Goal: Information Seeking & Learning: Learn about a topic

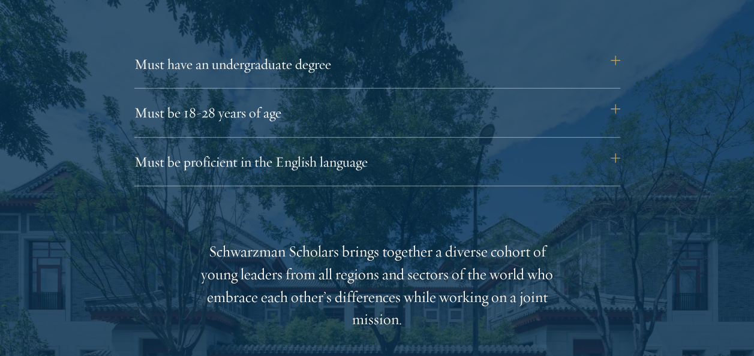
scroll to position [1679, 0]
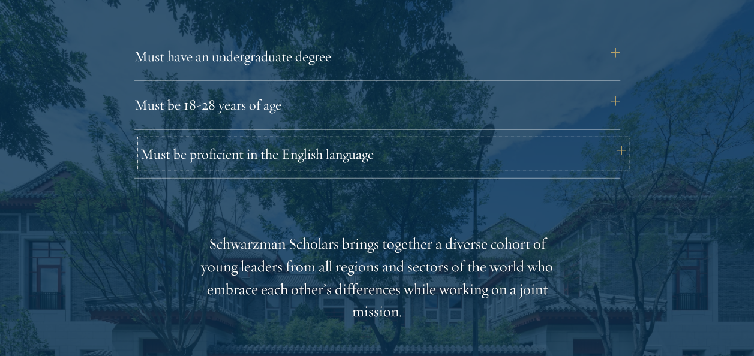
click at [611, 163] on button "Must be proficient in the English language" at bounding box center [383, 154] width 486 height 29
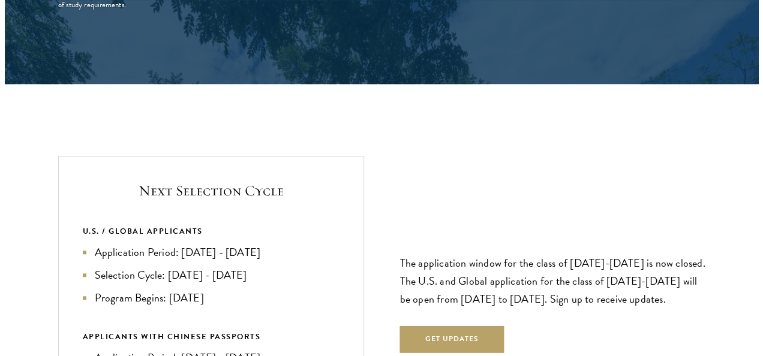
scroll to position [2878, 0]
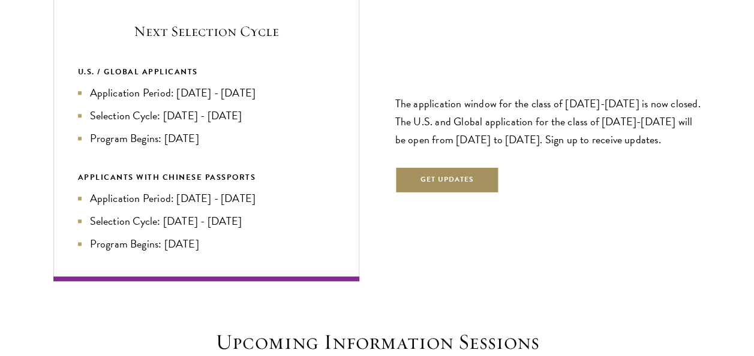
click at [446, 185] on button "Get Updates" at bounding box center [447, 180] width 104 height 27
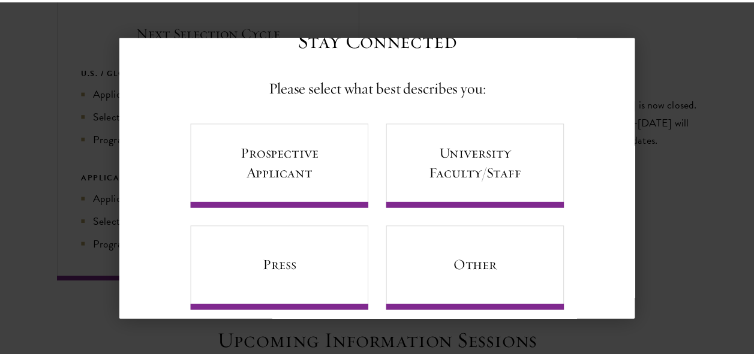
scroll to position [64, 0]
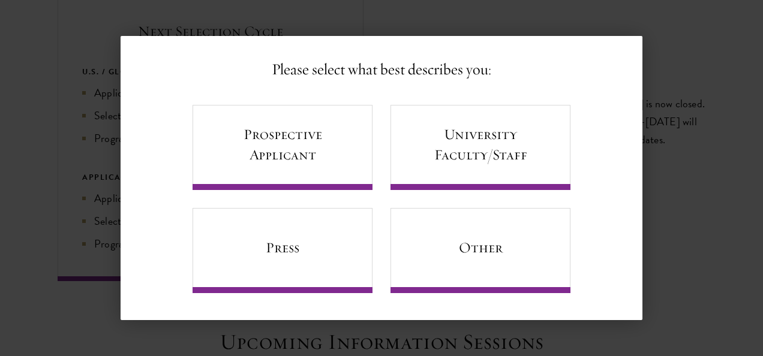
click at [643, 41] on div "Back Stay Connected Please select what best describes you: Prospective Applican…" at bounding box center [381, 178] width 763 height 284
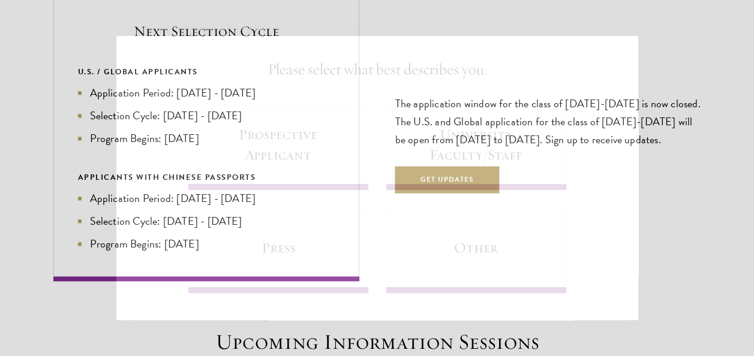
click at [663, 60] on div "The application window for the class of 2026-2027 is now closed. The U.S. and G…" at bounding box center [548, 139] width 306 height 182
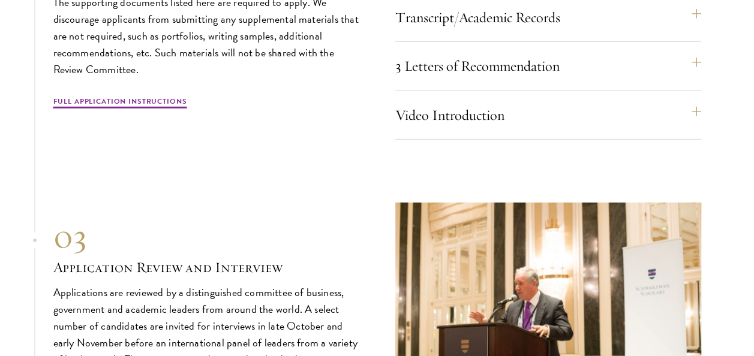
scroll to position [3958, 0]
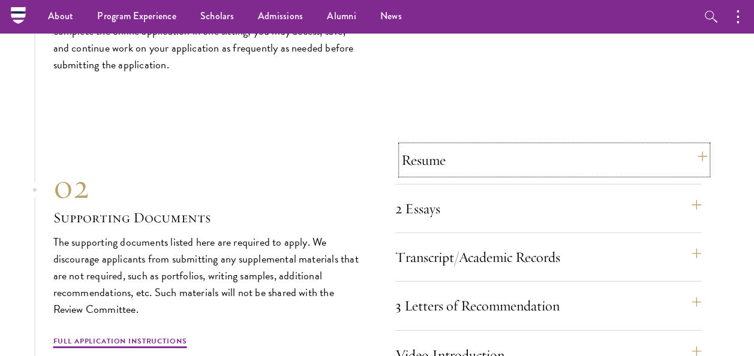
click at [687, 160] on button "Resume" at bounding box center [554, 160] width 306 height 29
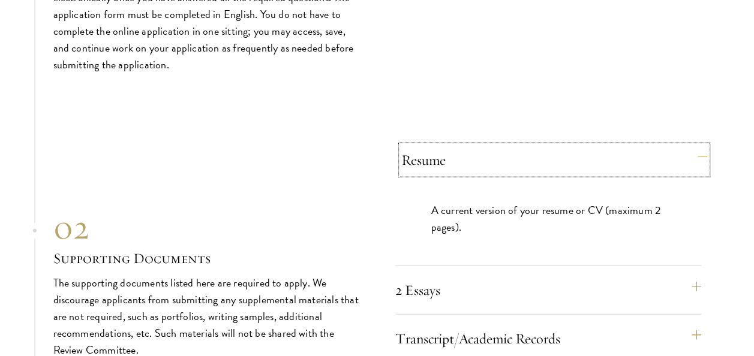
scroll to position [3647, 0]
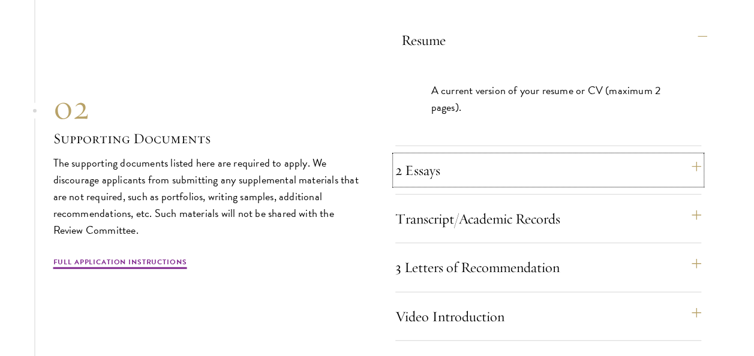
click at [687, 160] on button "2 Essays" at bounding box center [548, 170] width 306 height 29
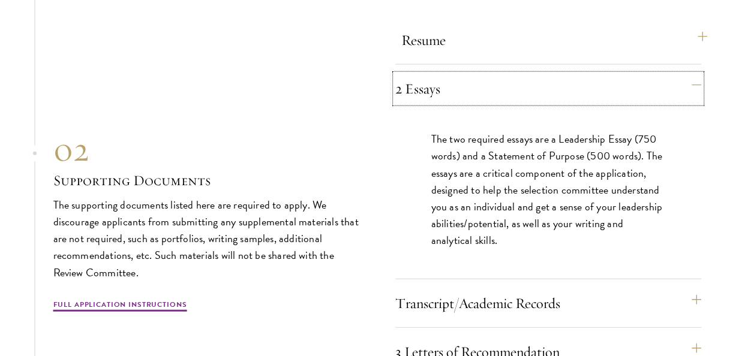
scroll to position [3767, 0]
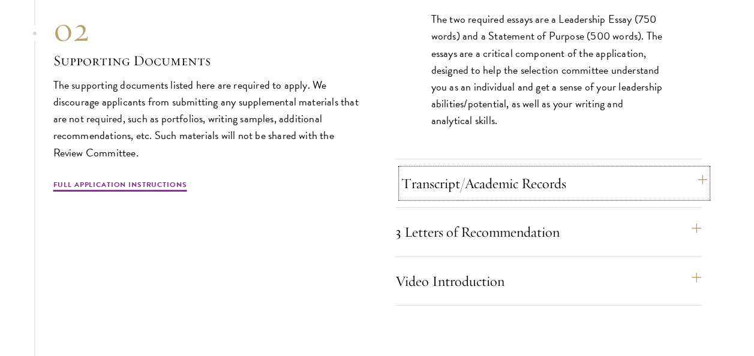
click at [691, 172] on button "Transcript/Academic Records" at bounding box center [554, 183] width 306 height 29
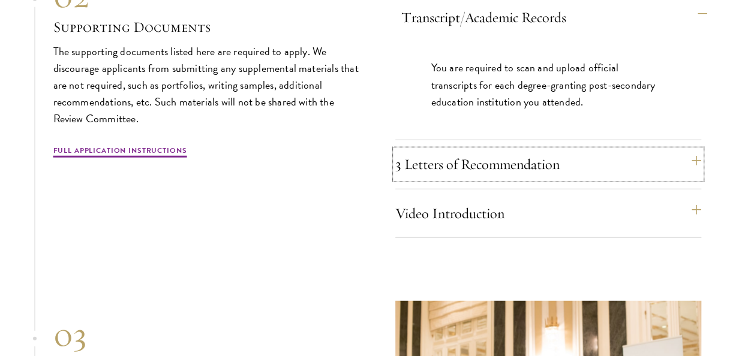
click at [691, 172] on button "3 Letters of Recommendation" at bounding box center [548, 164] width 306 height 29
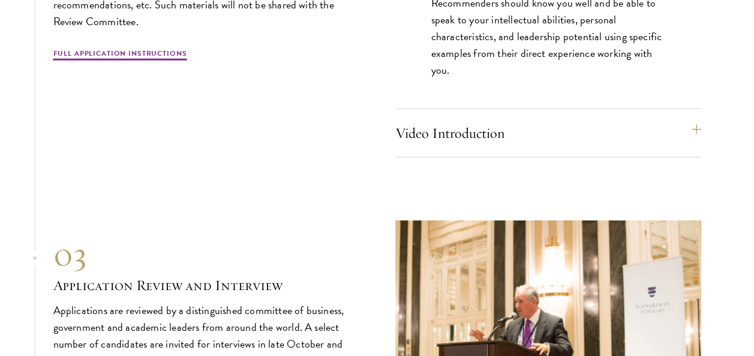
scroll to position [3886, 0]
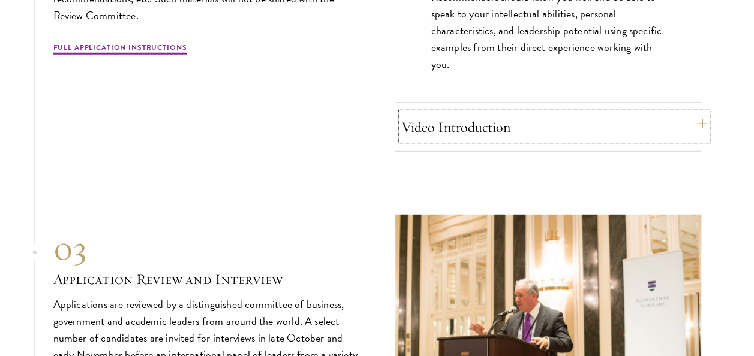
click at [686, 138] on button "Video Introduction" at bounding box center [554, 127] width 306 height 29
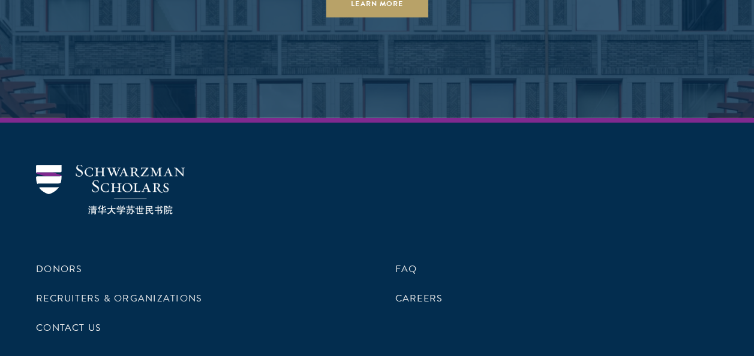
scroll to position [6045, 0]
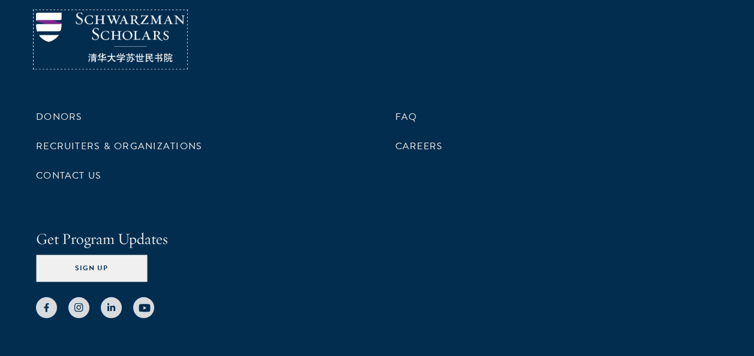
click at [120, 25] on img at bounding box center [110, 38] width 149 height 50
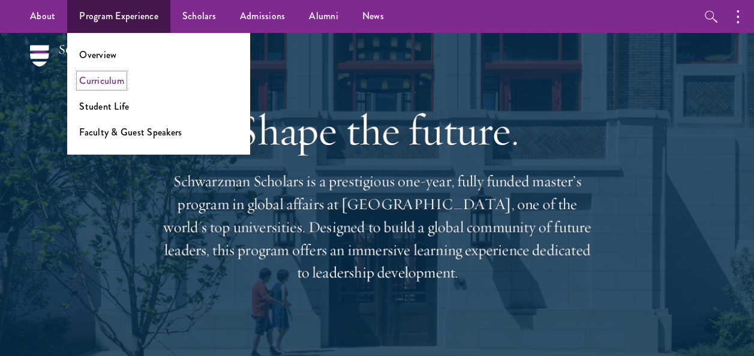
click at [106, 80] on link "Curriculum" at bounding box center [101, 81] width 45 height 14
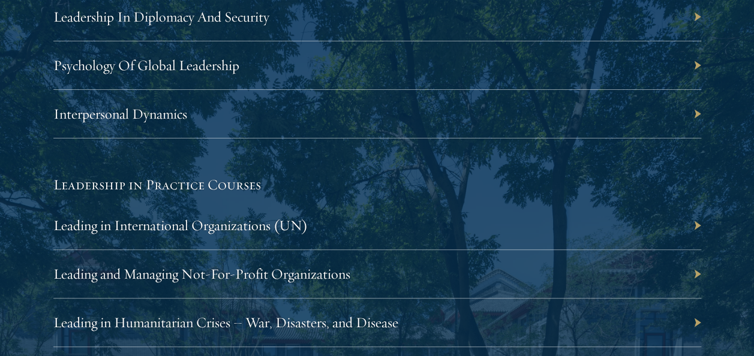
scroll to position [2519, 0]
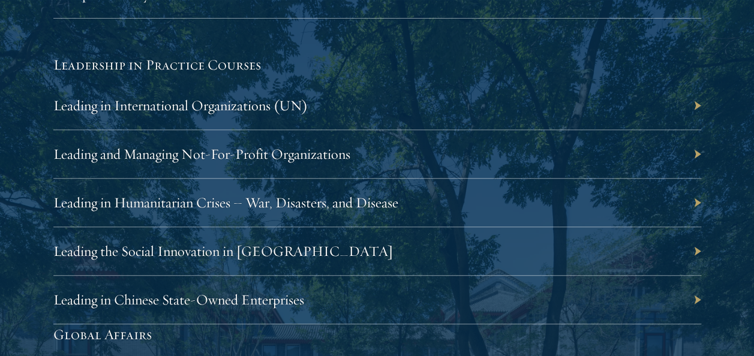
click at [646, 203] on div "Leading in Humanitarian Crises – War, Disasters, and Disease" at bounding box center [377, 203] width 648 height 49
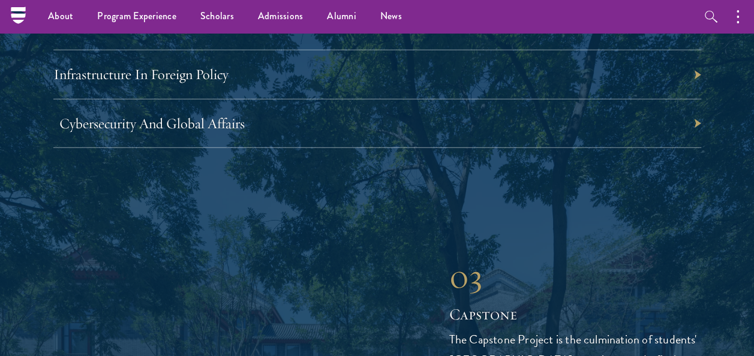
scroll to position [3838, 0]
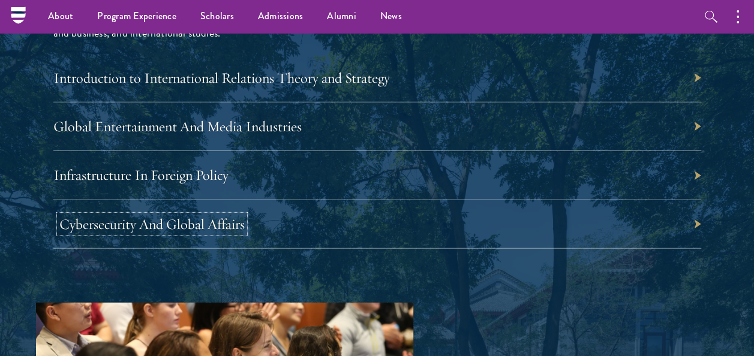
click at [154, 215] on link "Cybersecurity And Global Affairs" at bounding box center [151, 224] width 185 height 18
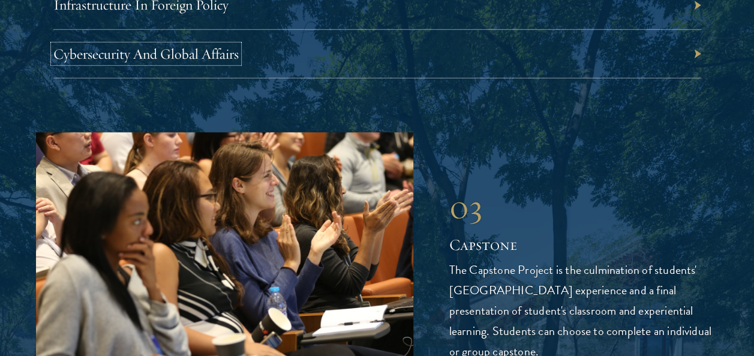
scroll to position [4198, 0]
